Goal: Task Accomplishment & Management: Use online tool/utility

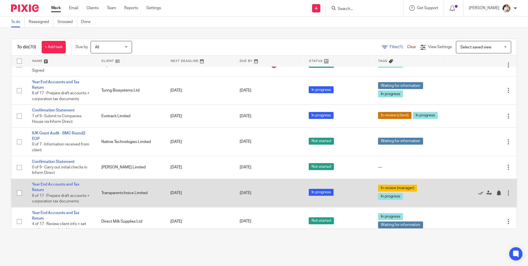
scroll to position [83, 0]
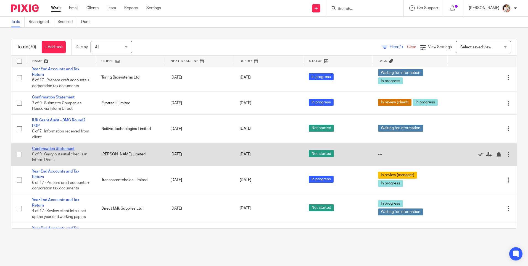
drag, startPoint x: 66, startPoint y: 148, endPoint x: 69, endPoint y: 150, distance: 3.2
click at [66, 148] on link "Confirmation Statement" at bounding box center [53, 149] width 43 height 4
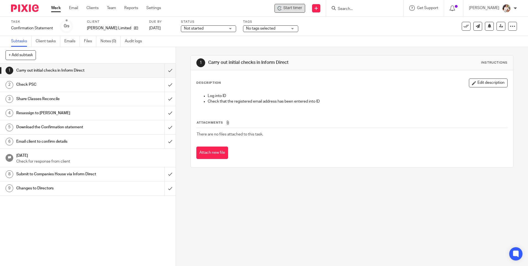
click at [296, 7] on span "Start timer" at bounding box center [292, 8] width 19 height 6
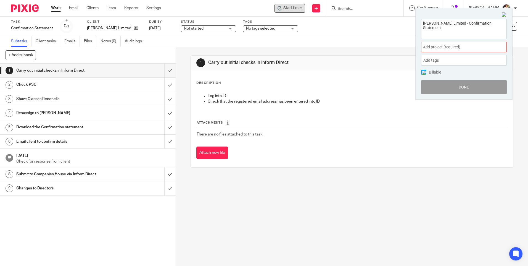
click at [490, 49] on span "Add project (required) :" at bounding box center [458, 47] width 70 height 6
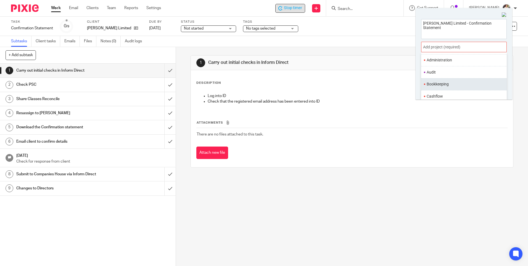
scroll to position [55, 0]
click at [456, 81] on li "Confirmation Statements" at bounding box center [462, 81] width 72 height 6
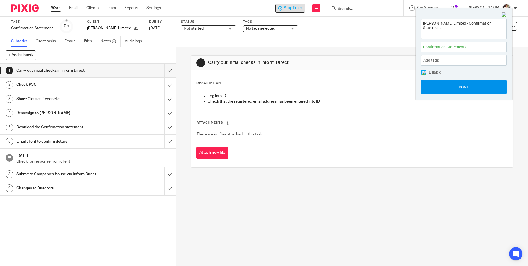
click at [454, 84] on button "Done" at bounding box center [464, 87] width 86 height 14
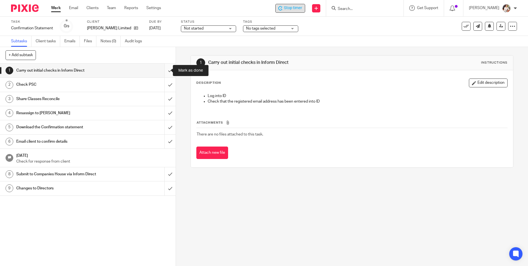
click at [165, 70] on input "submit" at bounding box center [88, 70] width 176 height 14
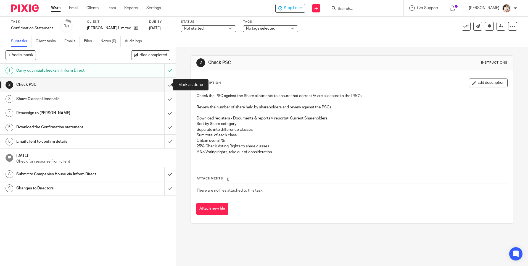
click at [163, 85] on input "submit" at bounding box center [88, 85] width 176 height 14
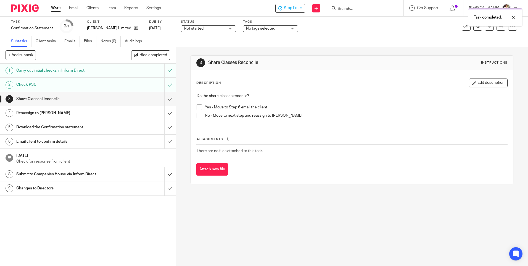
click at [199, 109] on span at bounding box center [200, 107] width 6 height 6
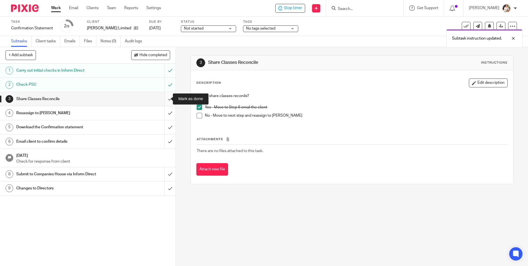
click at [165, 100] on input "submit" at bounding box center [88, 99] width 176 height 14
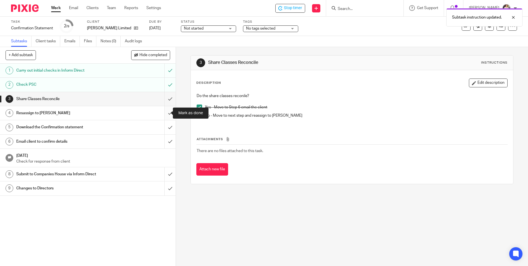
click at [166, 115] on input "submit" at bounding box center [88, 113] width 176 height 14
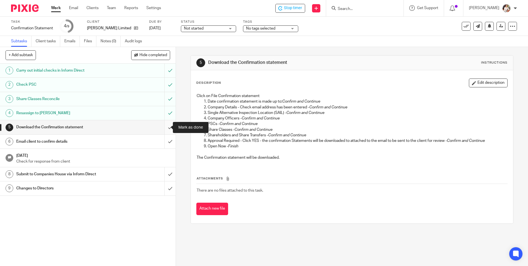
click at [164, 125] on input "submit" at bounding box center [88, 127] width 176 height 14
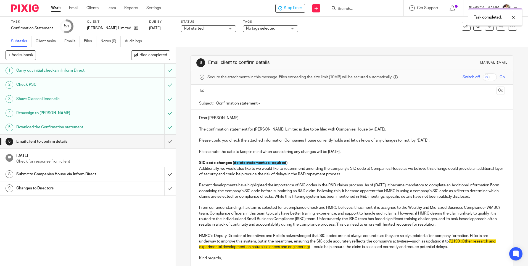
click at [281, 98] on input "Confirmation statement -" at bounding box center [360, 103] width 288 height 12
type input "Confirmation statement - Paul Mitchell Limited"
click at [262, 87] on input "text" at bounding box center [351, 90] width 285 height 6
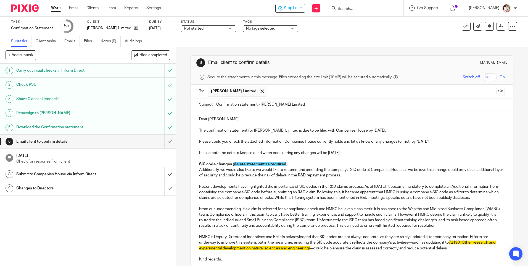
click at [216, 118] on p "Dear Mark," at bounding box center [351, 119] width 305 height 6
click at [366, 131] on p "The confirmation statement for Paul Mitchell Limited is due to be filed with Co…" at bounding box center [351, 131] width 305 height 6
click at [410, 133] on p "The confirmation statement for Paul Mitchell Limited is due to be filed with Co…" at bounding box center [351, 131] width 305 height 6
drag, startPoint x: 429, startPoint y: 142, endPoint x: 416, endPoint y: 142, distance: 12.4
click at [416, 142] on p "Please could you check the attached information Companies House currently holds…" at bounding box center [351, 142] width 305 height 6
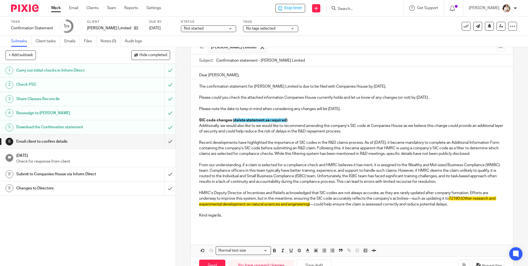
scroll to position [55, 0]
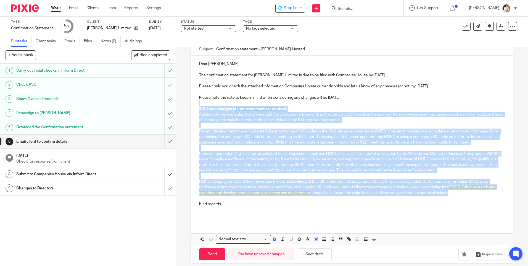
drag, startPoint x: 452, startPoint y: 198, endPoint x: 179, endPoint y: 106, distance: 288.0
click at [179, 106] on div "6 Email client to confirm details Manual email Secure the attachments in this m…" at bounding box center [352, 156] width 352 height 219
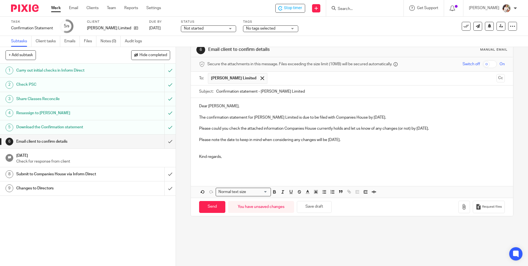
scroll to position [13, 0]
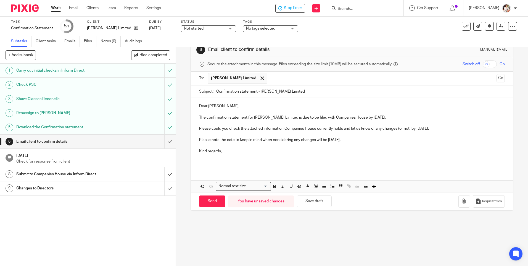
click at [211, 164] on p at bounding box center [351, 159] width 305 height 11
click at [458, 198] on button "button" at bounding box center [464, 201] width 12 height 12
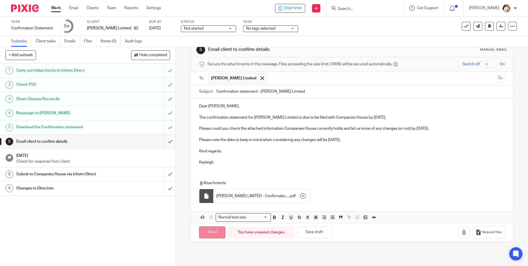
click at [211, 232] on input "Send" at bounding box center [212, 232] width 26 height 12
type input "Sent"
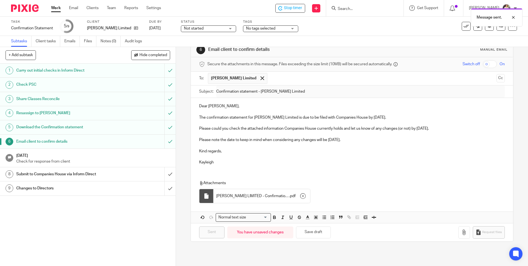
click at [226, 29] on div "Not started Not started" at bounding box center [208, 28] width 55 height 7
click at [214, 47] on li "In progress" at bounding box center [208, 48] width 55 height 11
click at [275, 30] on span "No tags selected" at bounding box center [260, 28] width 29 height 4
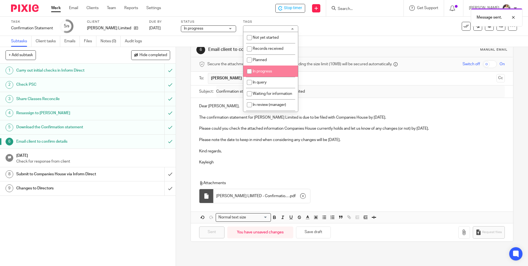
click at [268, 68] on li "In progress" at bounding box center [270, 70] width 55 height 11
checkbox input "true"
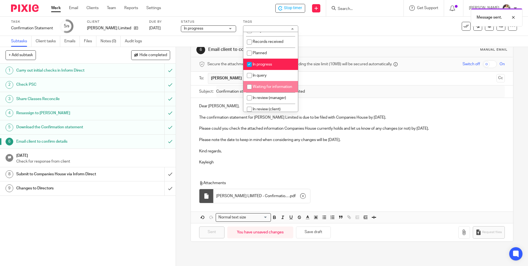
scroll to position [28, 0]
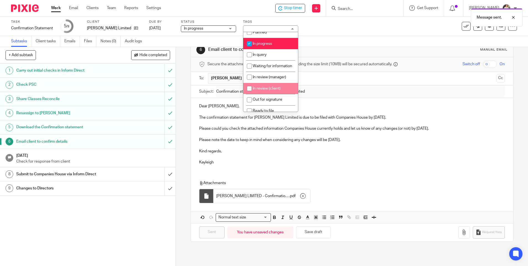
click at [283, 91] on li "In review (client)" at bounding box center [270, 88] width 55 height 11
checkbox input "true"
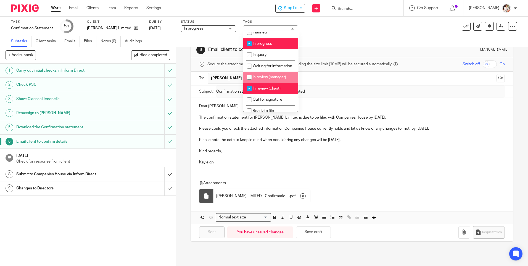
click at [345, 23] on div "Task Confirmation Statement Save Confirmation Statement 5 /9 Client Paul Mitche…" at bounding box center [221, 26] width 421 height 13
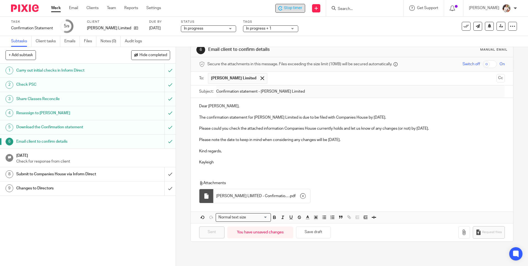
click at [291, 9] on span "Stop timer" at bounding box center [293, 8] width 18 height 6
click at [56, 9] on link "Work" at bounding box center [56, 8] width 10 height 6
